Goal: Information Seeking & Learning: Learn about a topic

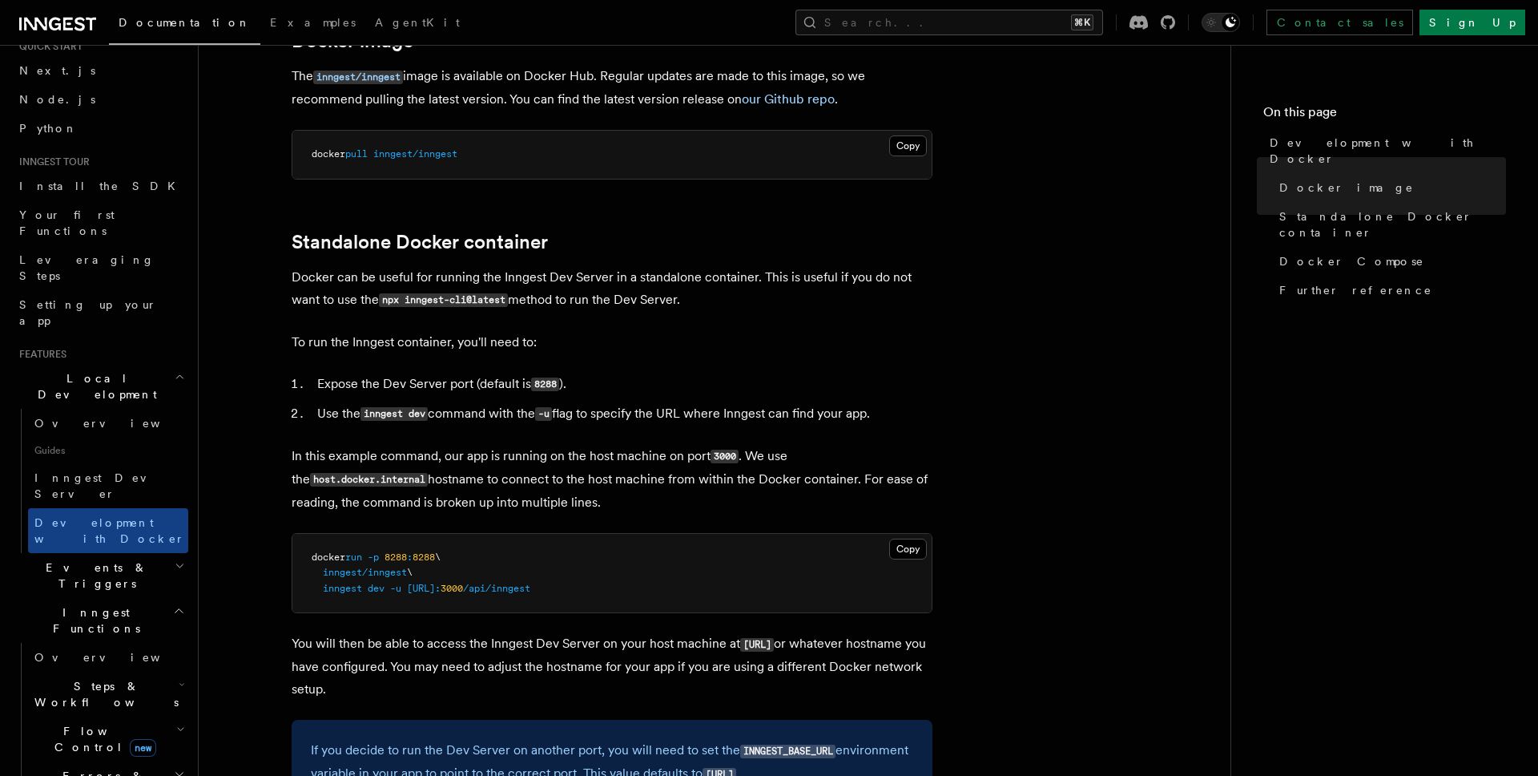
scroll to position [140, 0]
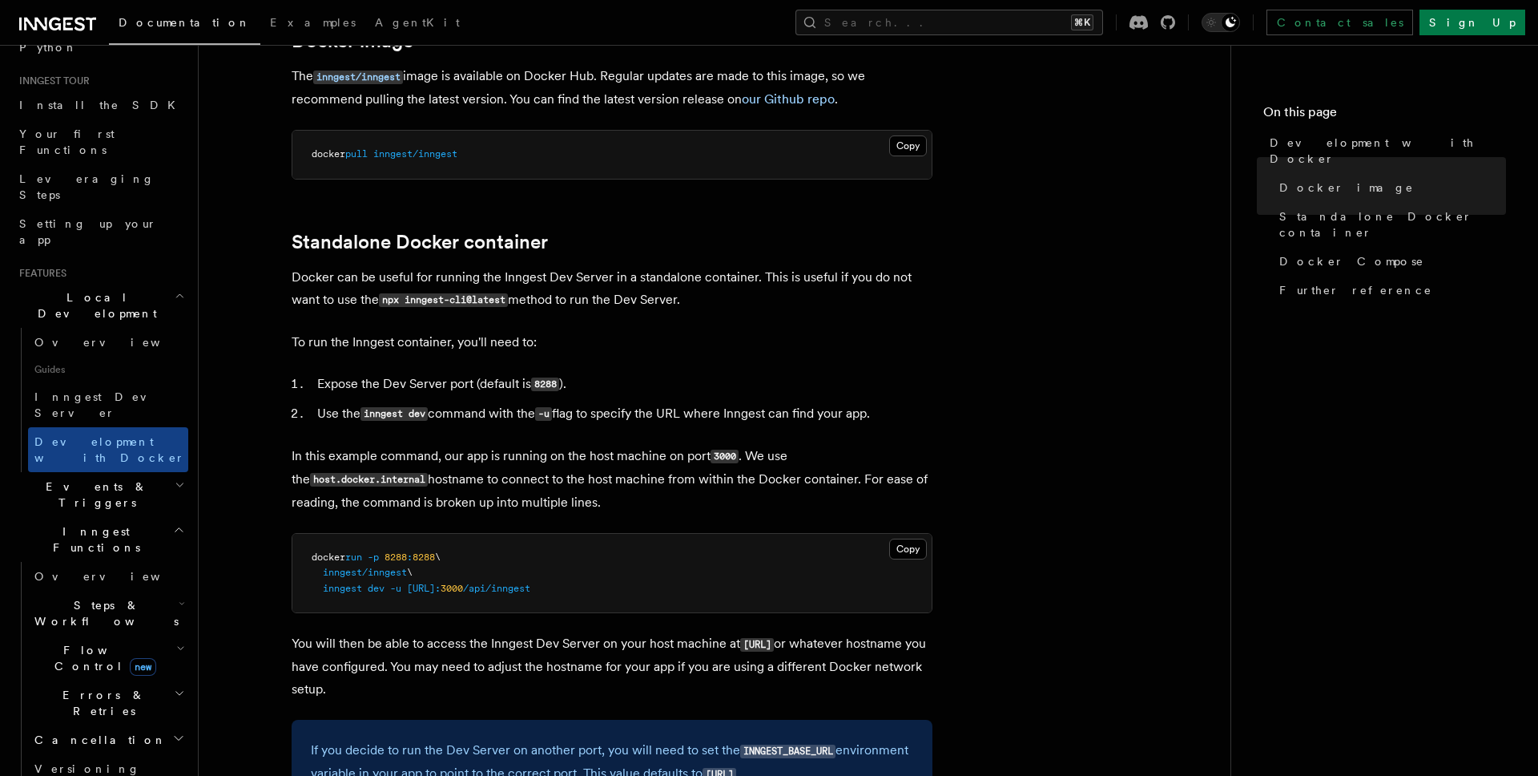
click at [88, 597] on span "Steps & Workflows" at bounding box center [103, 613] width 151 height 32
click at [112, 671] on span "Function steps" at bounding box center [111, 679] width 123 height 16
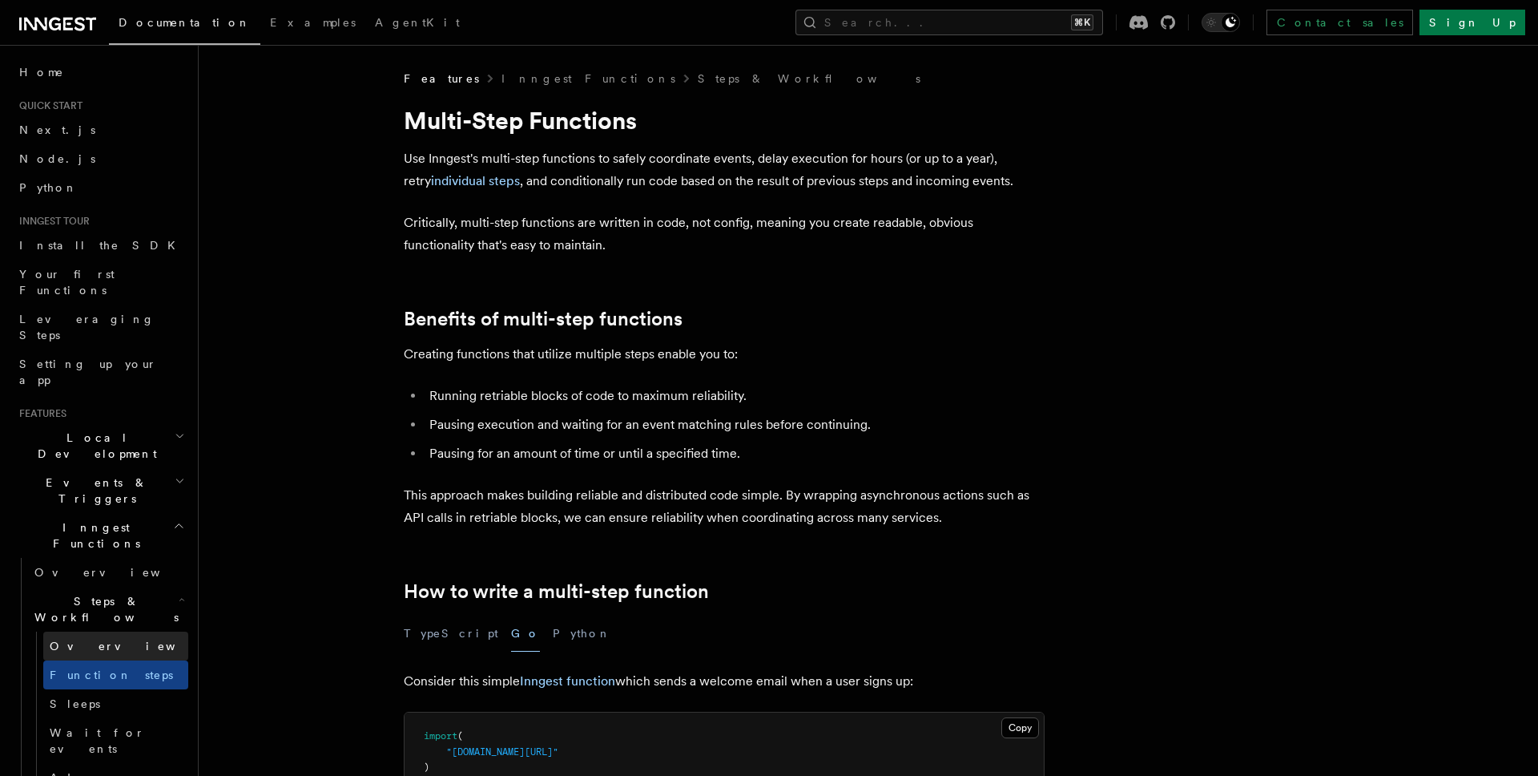
click at [104, 631] on link "Overview" at bounding box center [115, 645] width 145 height 29
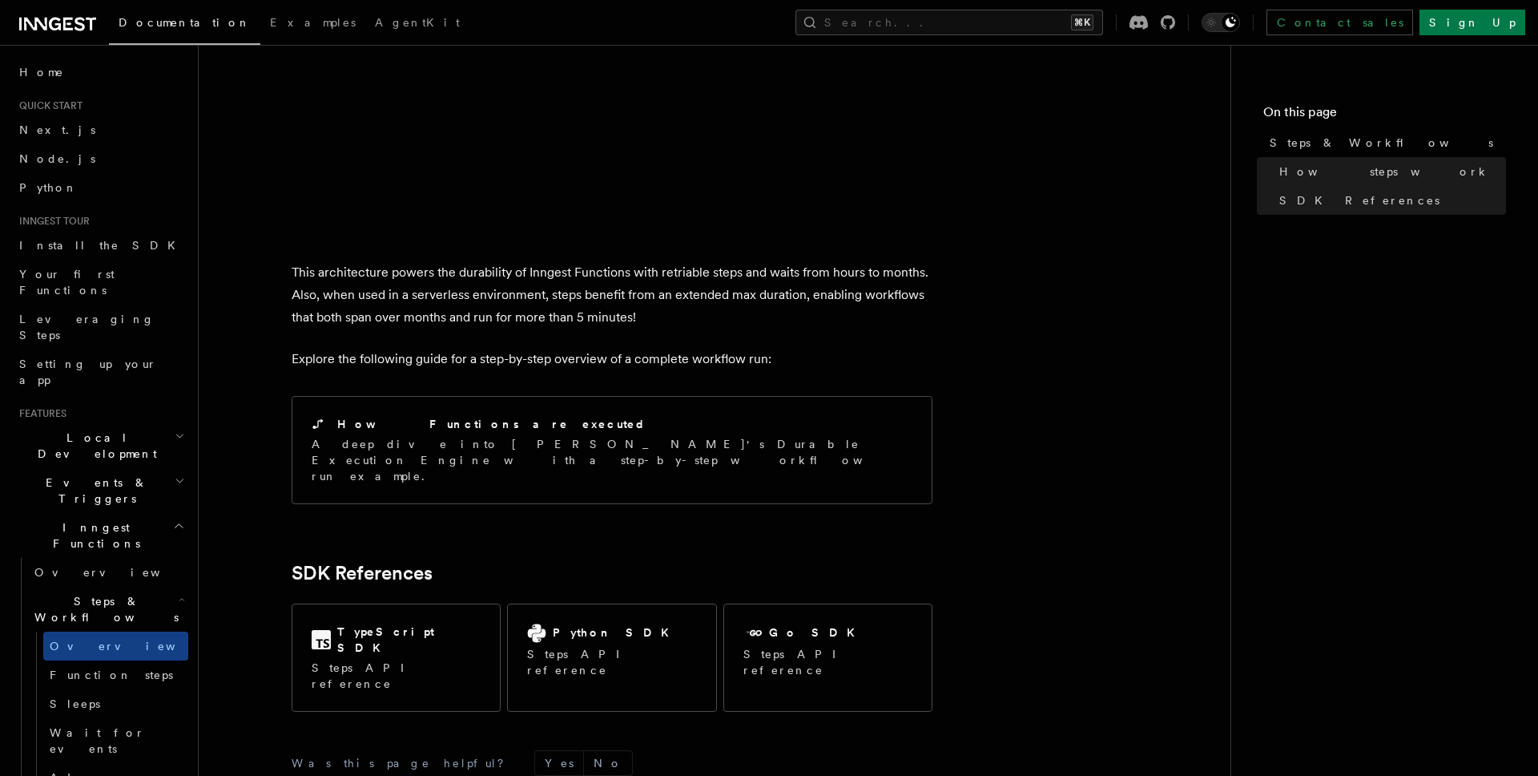
scroll to position [1614, 0]
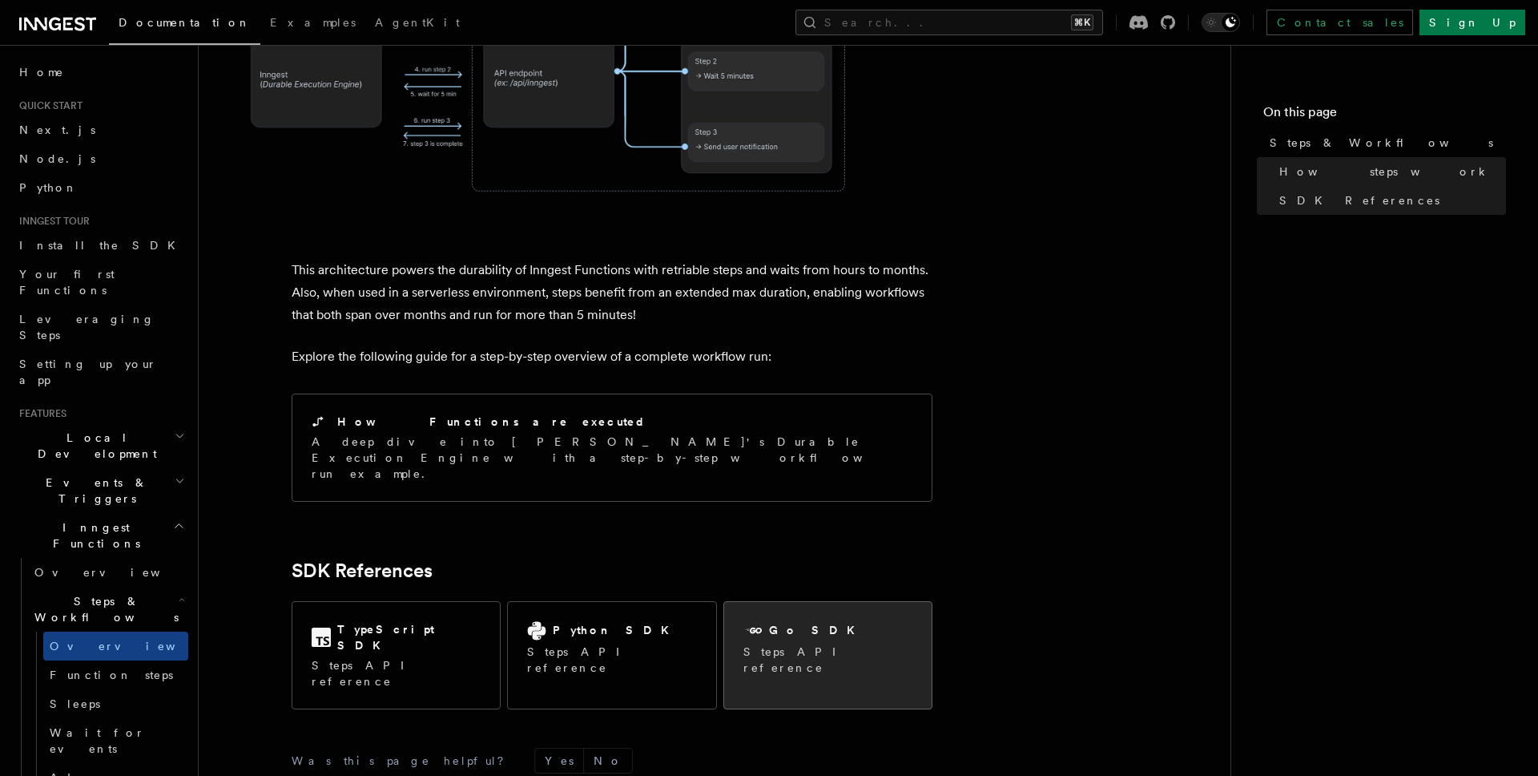
click at [784, 602] on div "Go SDK Steps API reference" at bounding box center [827, 648] width 207 height 93
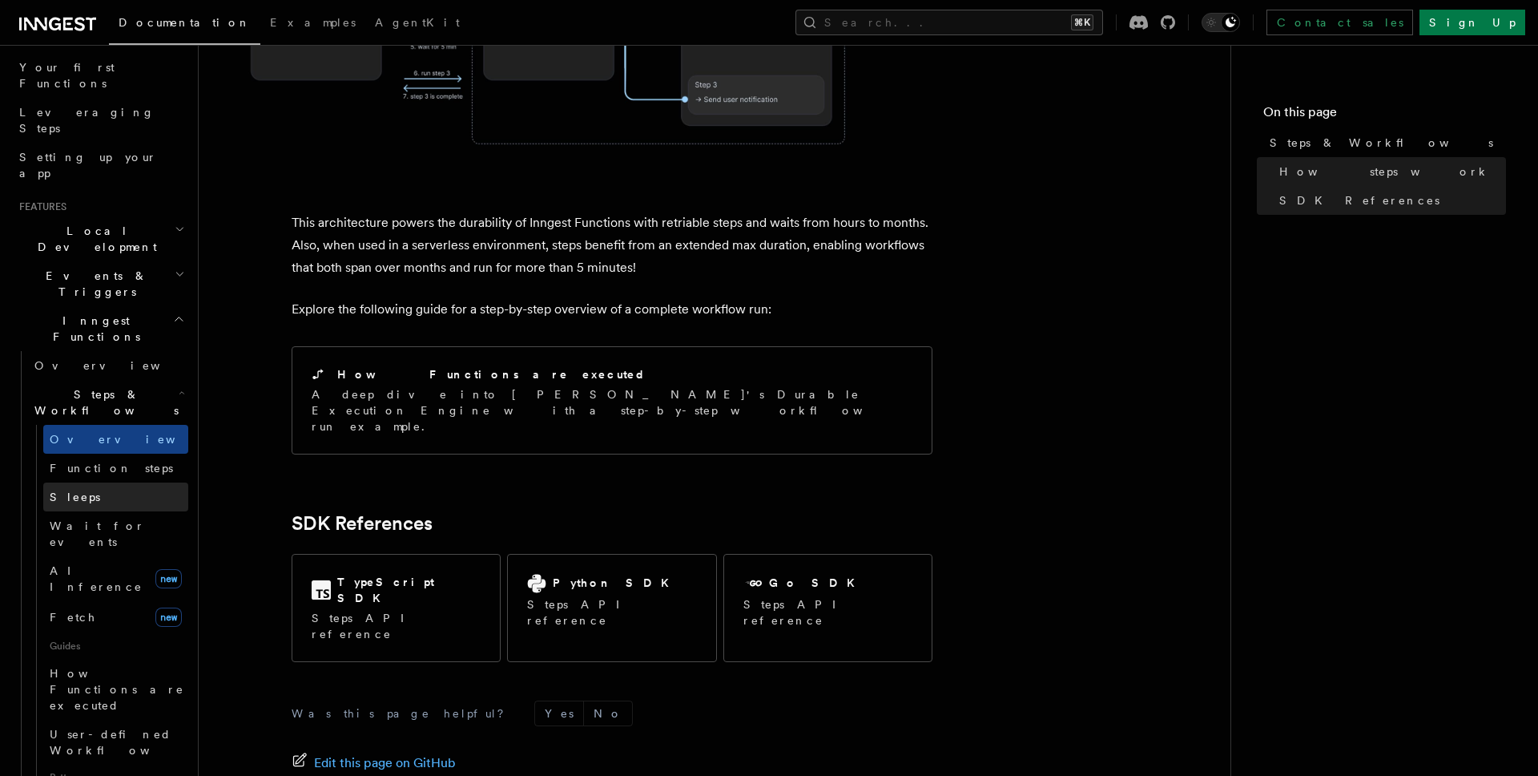
scroll to position [263, 0]
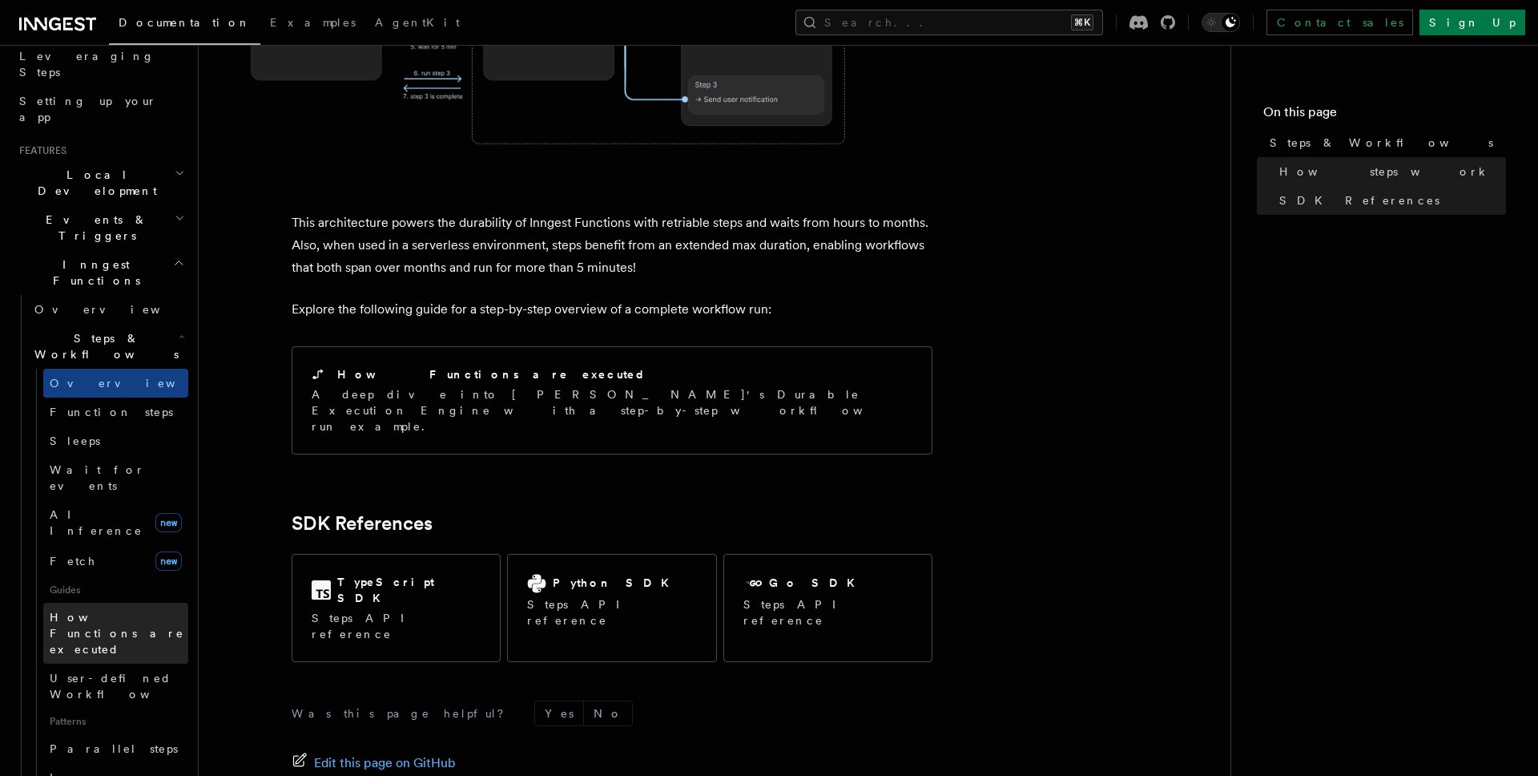
click at [129, 609] on span "How Functions are executed" at bounding box center [119, 633] width 139 height 48
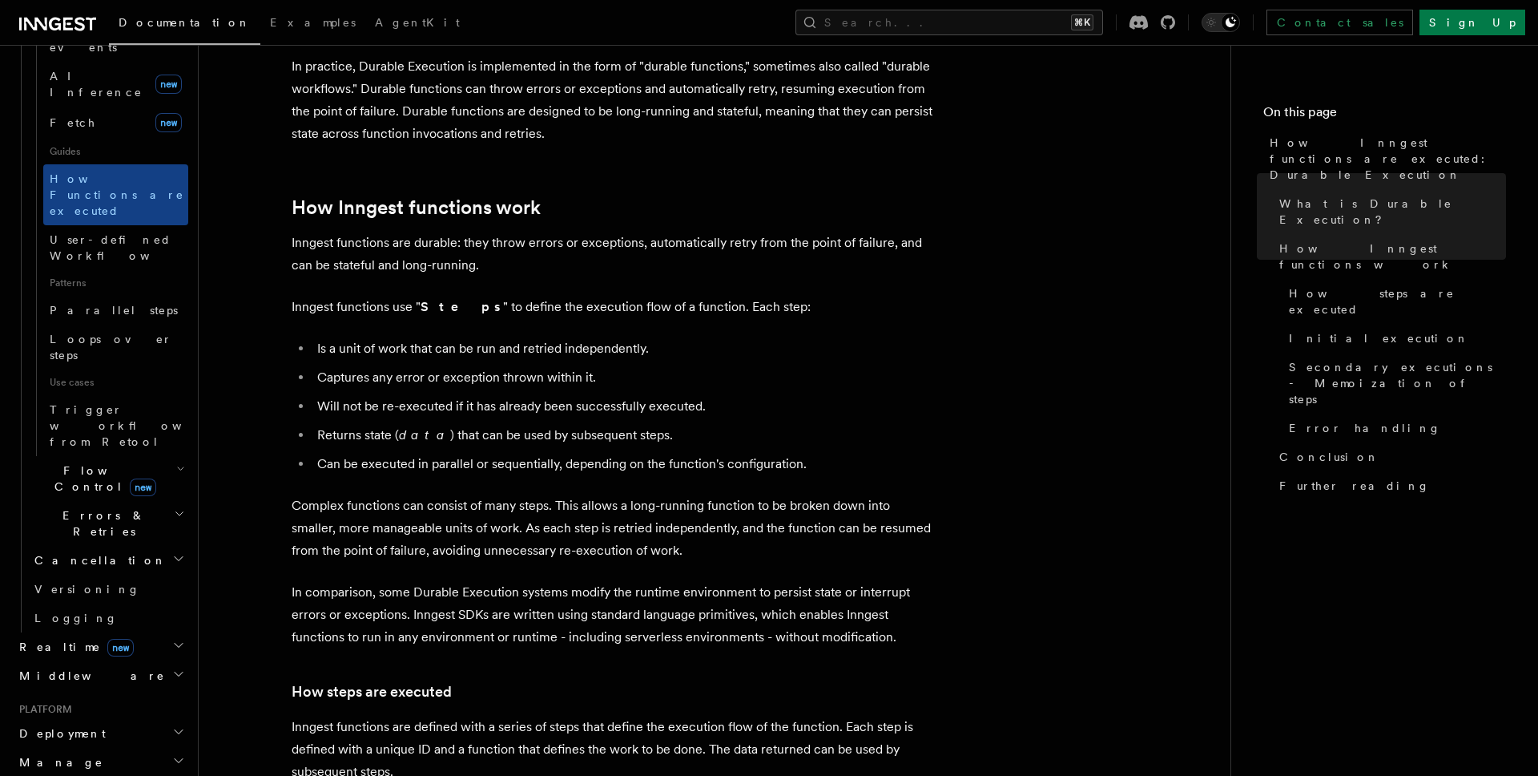
scroll to position [703, 0]
click at [320, 494] on p "Complex functions can consist of many steps. This allows a long-running functio…" at bounding box center [612, 527] width 641 height 67
